Goal: Use online tool/utility: Utilize a website feature to perform a specific function

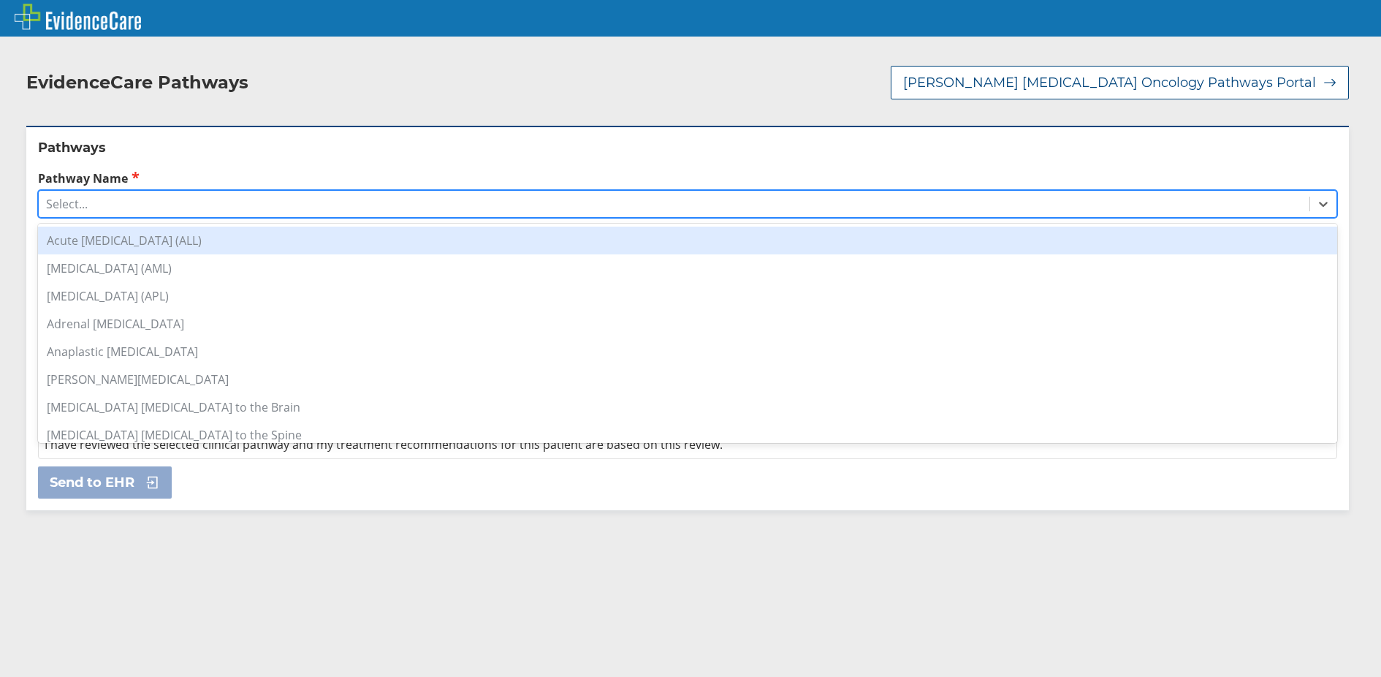
click at [322, 193] on div "Select..." at bounding box center [674, 203] width 1271 height 25
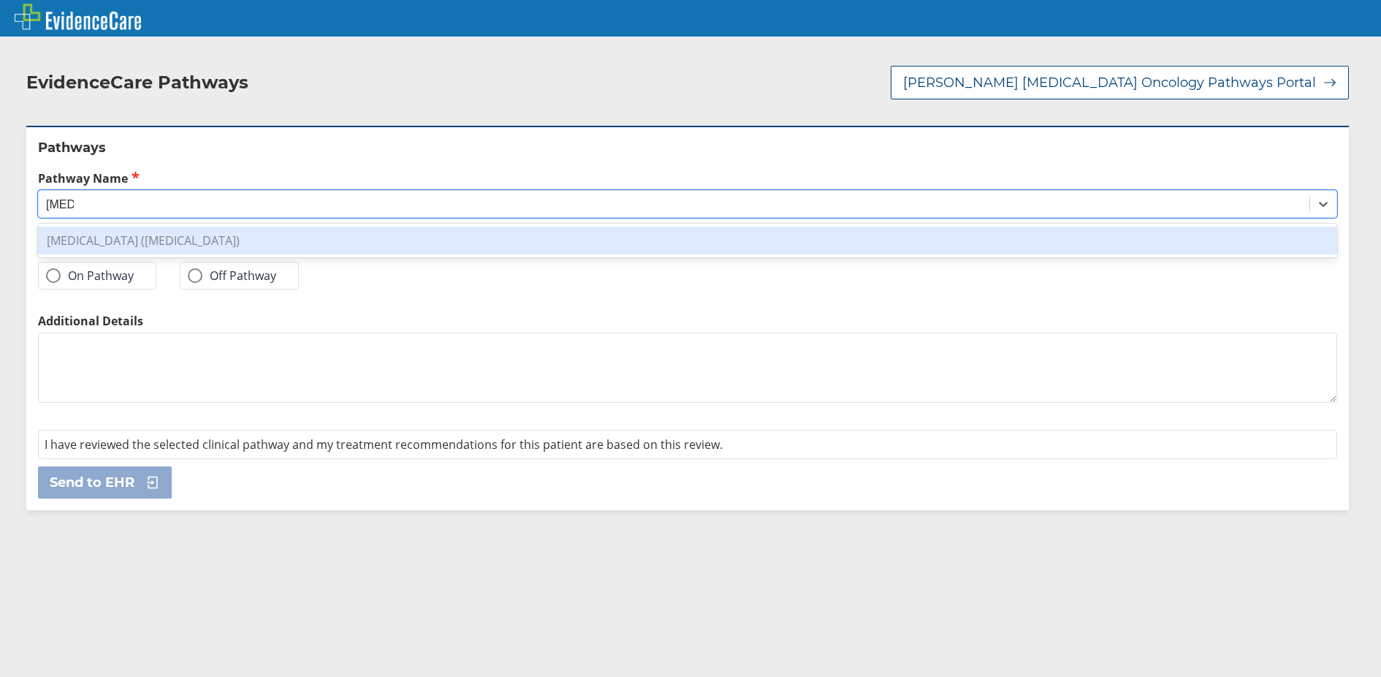
click at [353, 227] on div "[MEDICAL_DATA] ([MEDICAL_DATA])" at bounding box center [687, 241] width 1299 height 28
type input "[MEDICAL_DATA]"
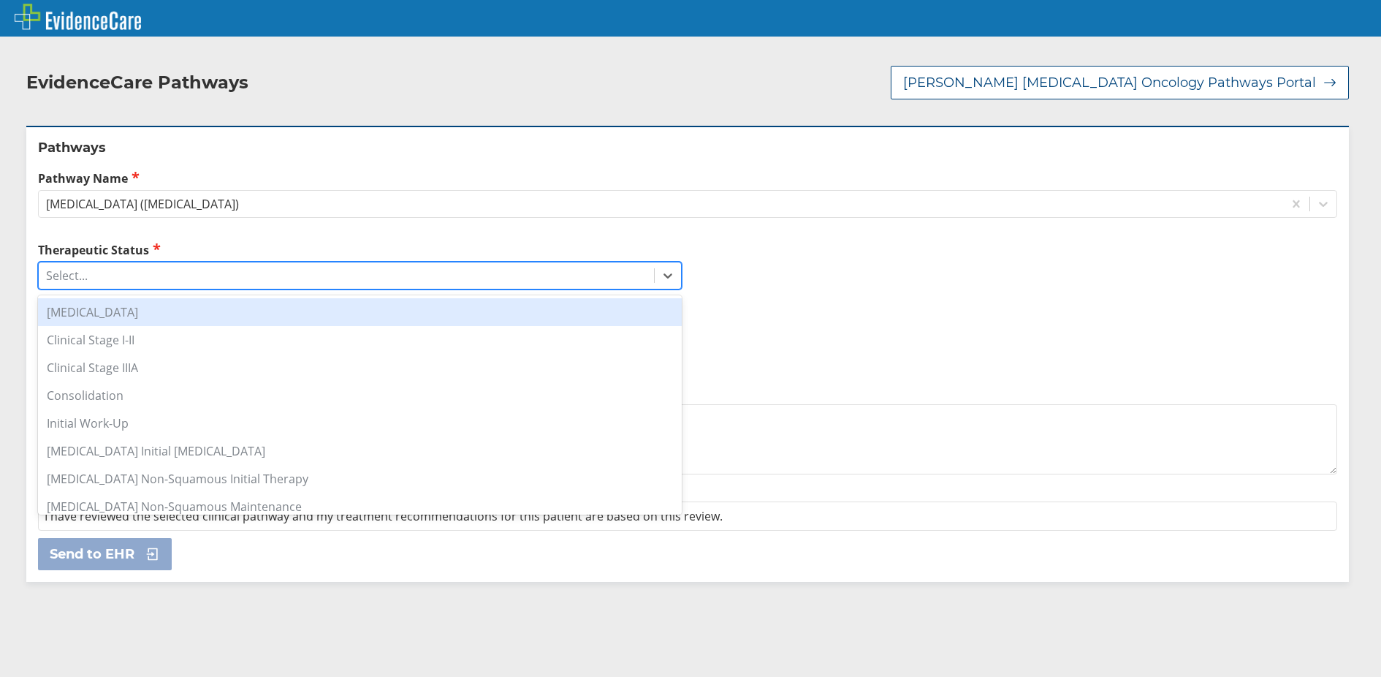
click at [284, 263] on div "Select..." at bounding box center [346, 275] width 615 height 25
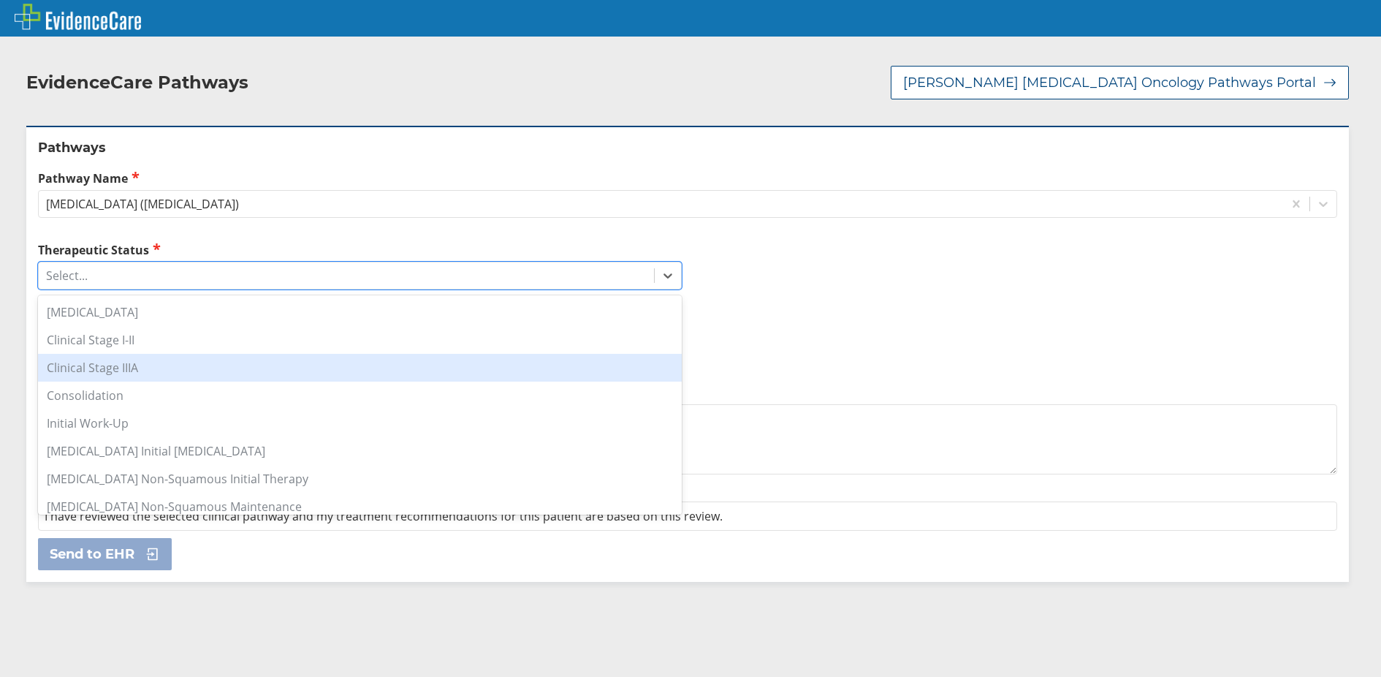
click at [228, 354] on div "Clinical Stage IIIA" at bounding box center [360, 368] width 644 height 28
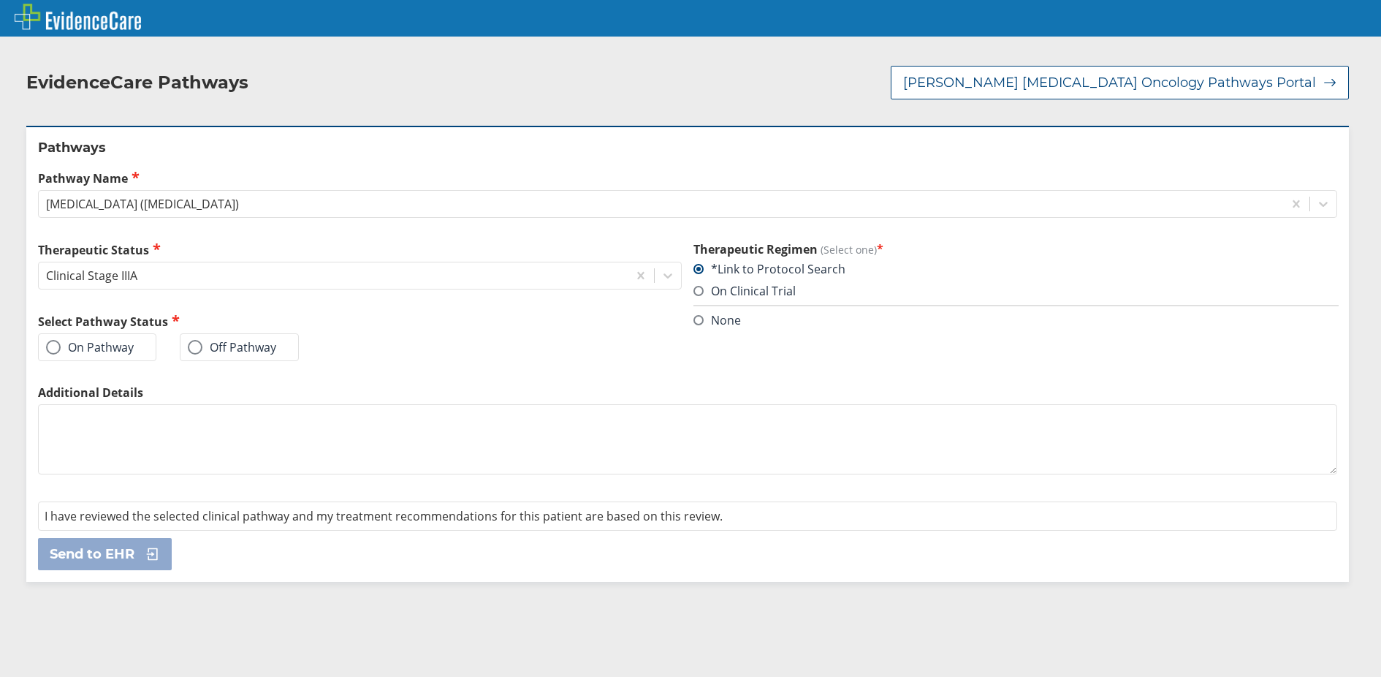
click at [48, 340] on span at bounding box center [53, 347] width 15 height 15
click at [0, 0] on input "On Pathway" at bounding box center [0, 0] width 0 height 0
click at [112, 545] on span "Send to EHR" at bounding box center [92, 554] width 85 height 18
